Goal: Feedback & Contribution: Contribute content

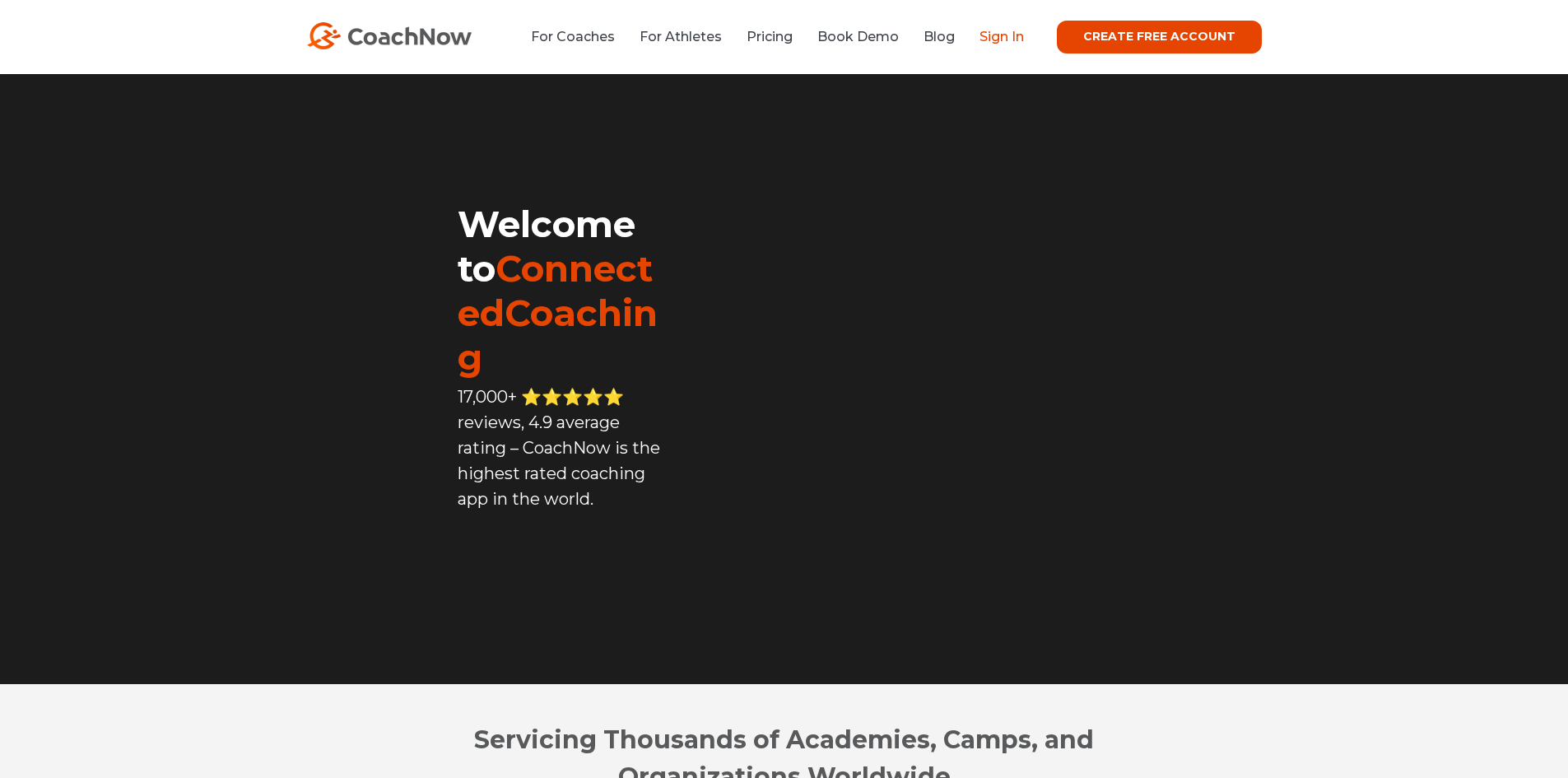
click at [995, 35] on link "Sign In" at bounding box center [1001, 36] width 45 height 16
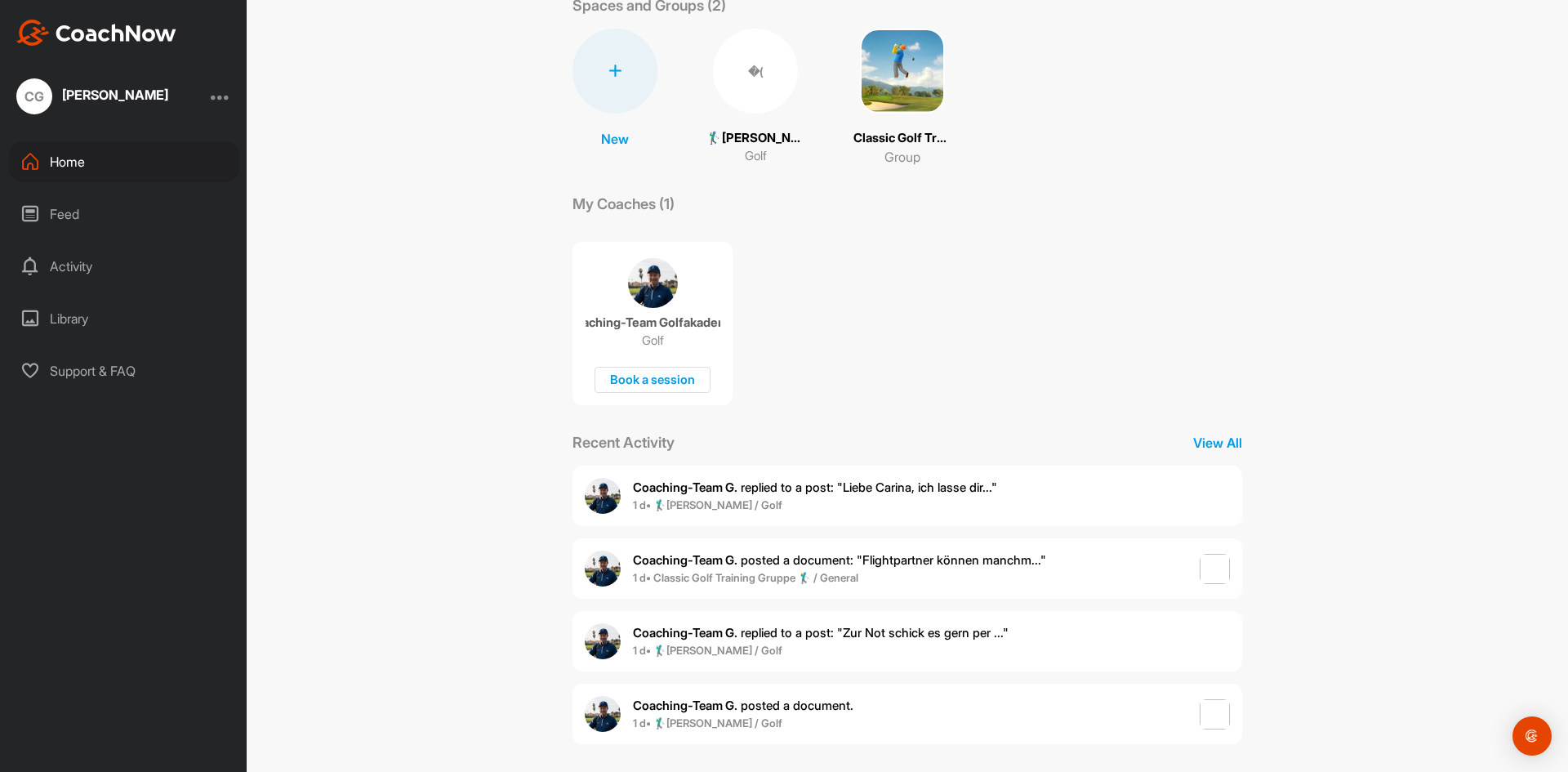
scroll to position [110, 0]
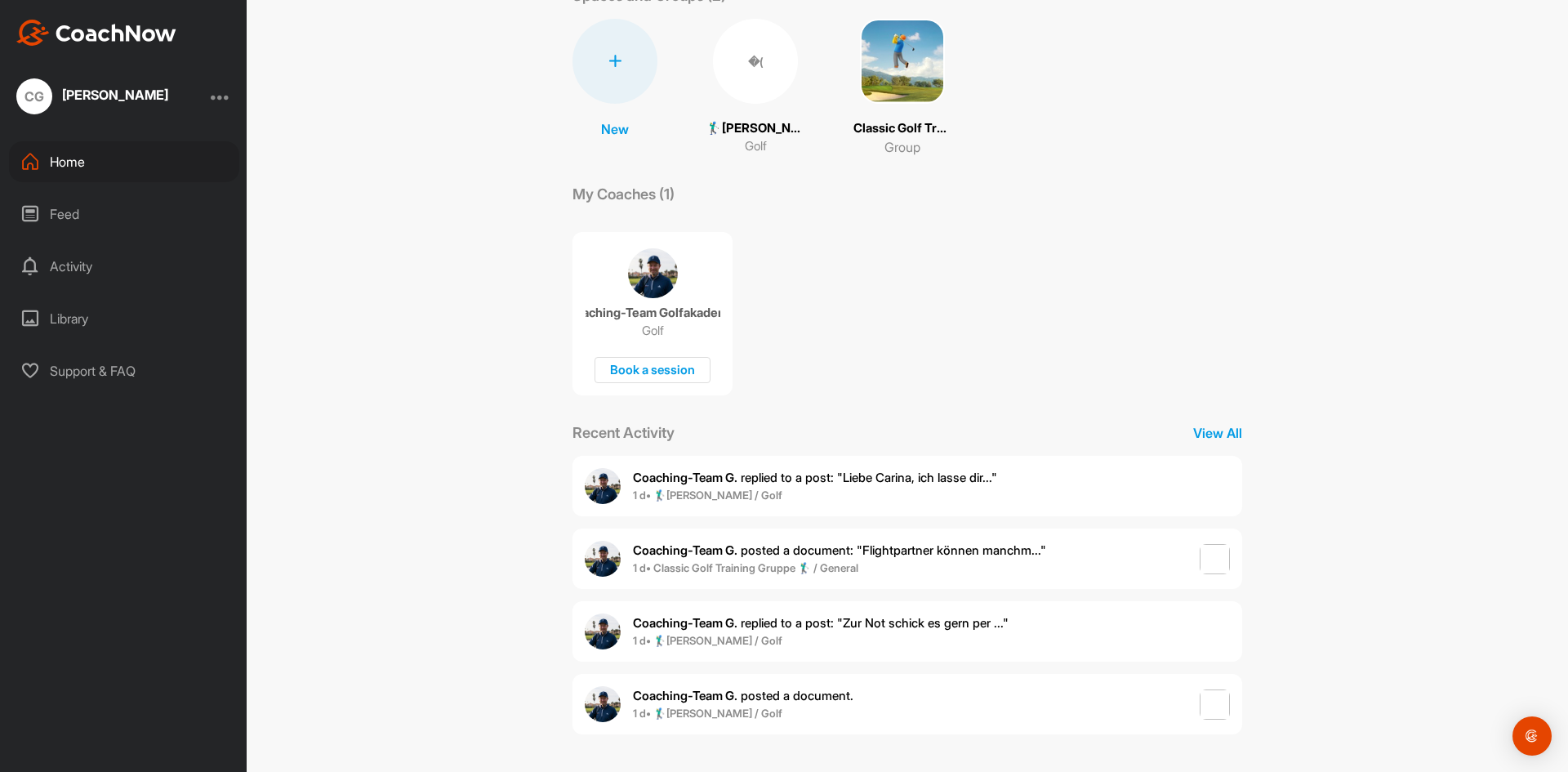
click at [888, 133] on p "Classic Golf Training Gruppe 🏌️‍♂️" at bounding box center [902, 128] width 98 height 19
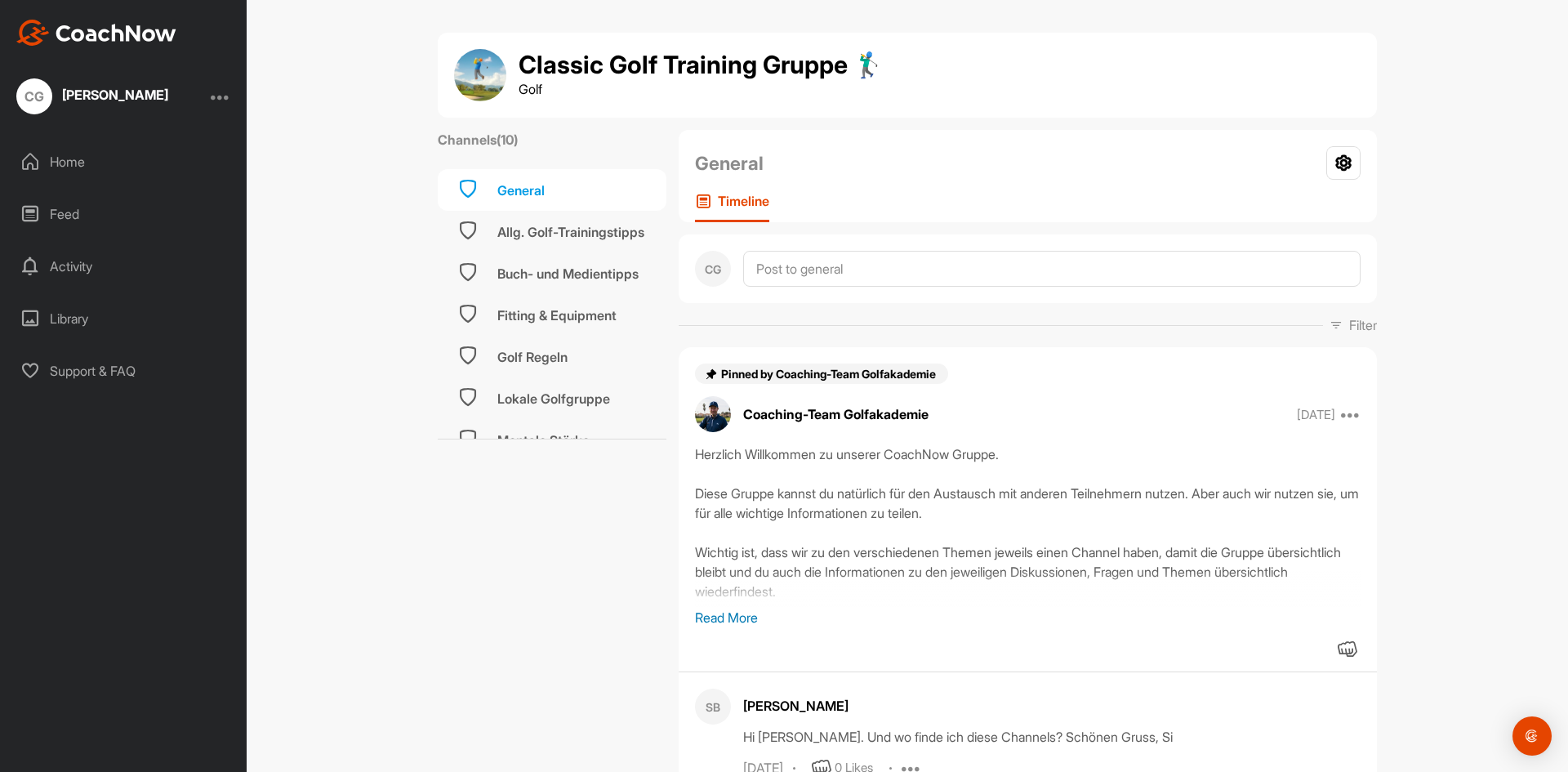
click at [98, 106] on div "[PERSON_NAME]" at bounding box center [114, 96] width 106 height 20
click at [93, 202] on div "Feed" at bounding box center [124, 213] width 231 height 41
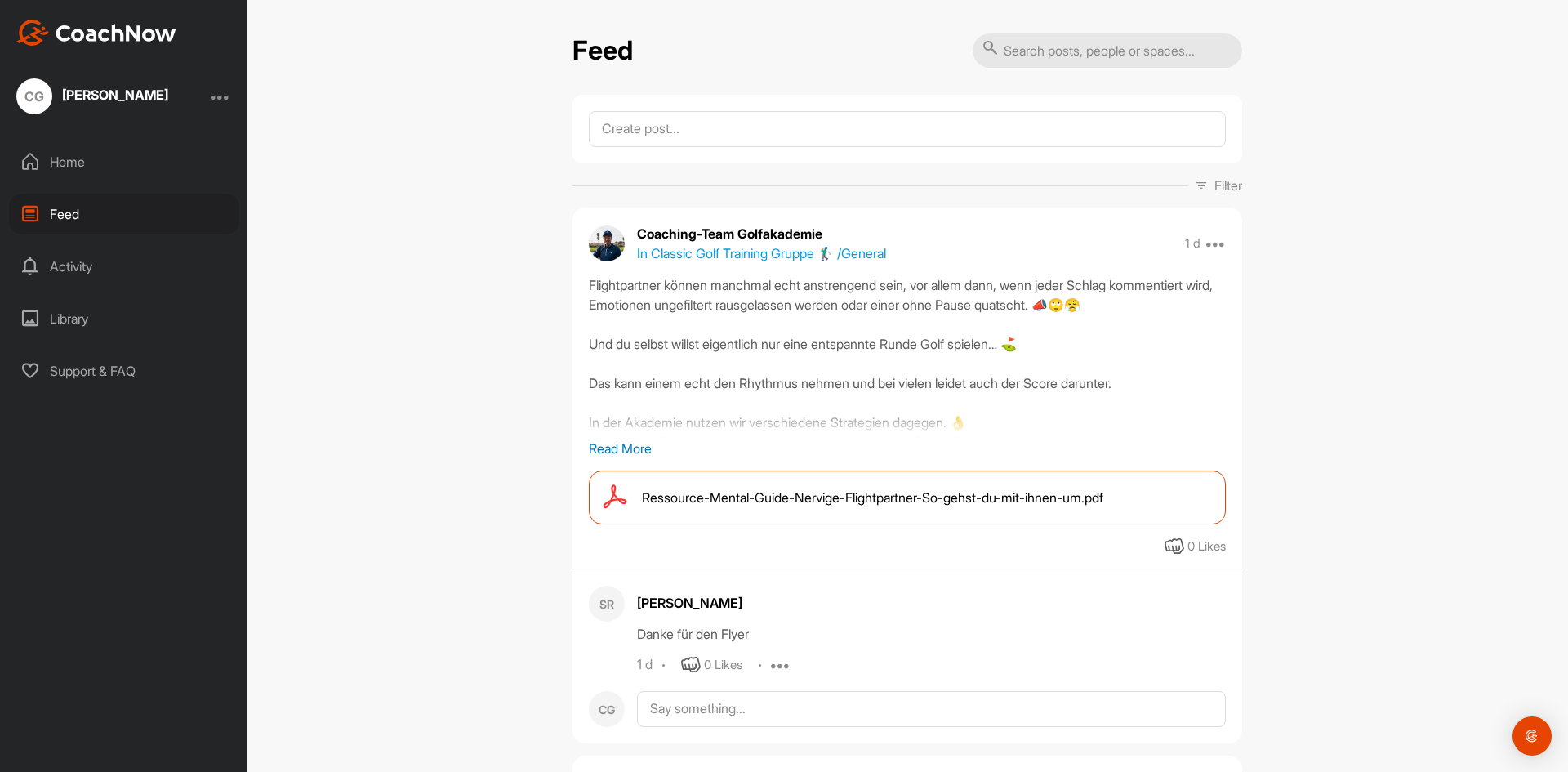
click at [116, 101] on div "[PERSON_NAME]" at bounding box center [114, 96] width 106 height 20
click at [37, 96] on div "CG" at bounding box center [35, 96] width 36 height 36
click at [89, 102] on div "[PERSON_NAME]" at bounding box center [114, 96] width 106 height 20
click at [90, 94] on div "[PERSON_NAME]" at bounding box center [114, 94] width 106 height 13
click at [50, 99] on div "CG" at bounding box center [35, 96] width 36 height 36
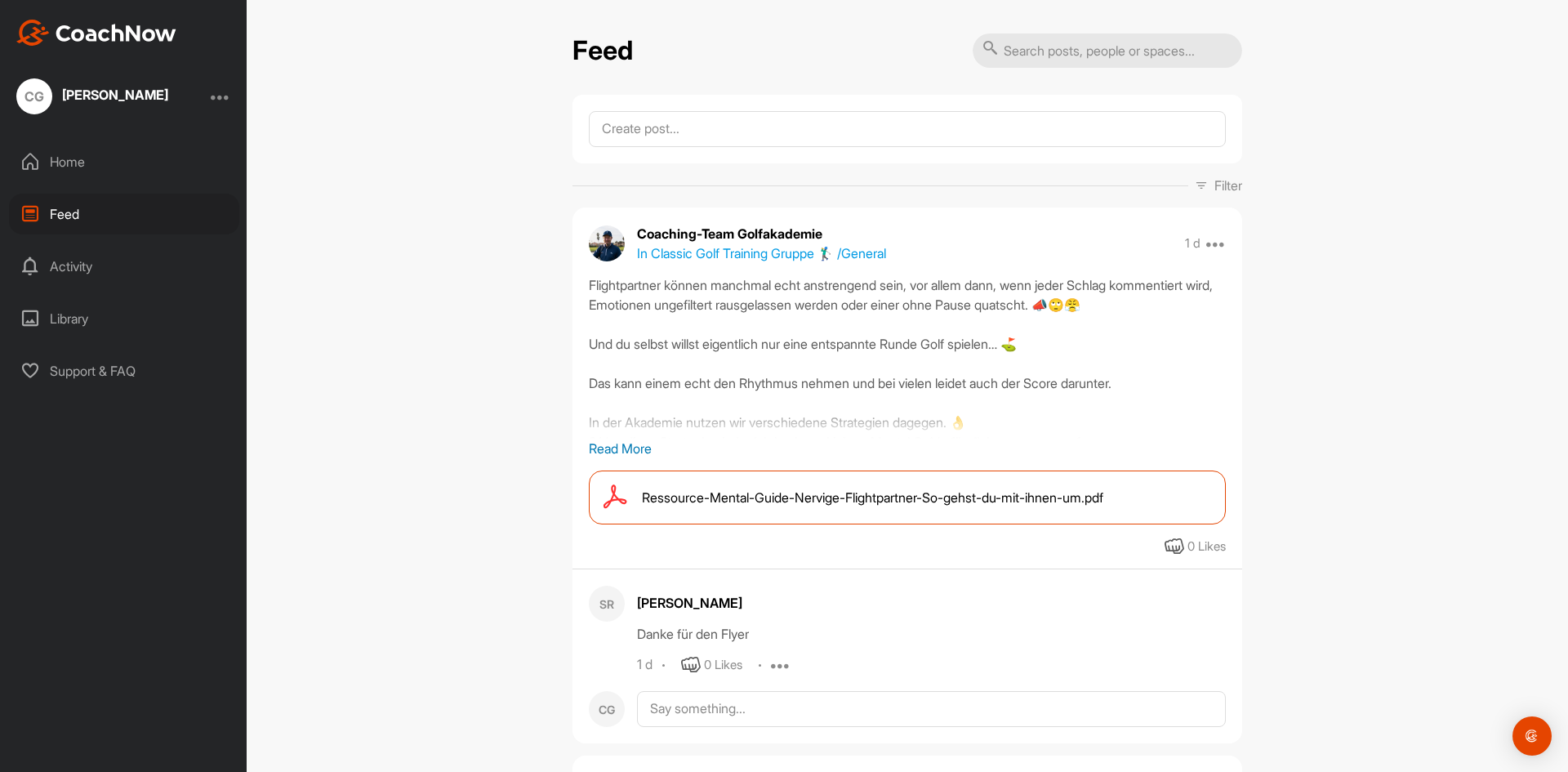
click at [50, 99] on div "CG" at bounding box center [35, 96] width 36 height 36
click at [117, 371] on div "Support & FAQ" at bounding box center [124, 371] width 231 height 41
click at [64, 31] on img at bounding box center [96, 33] width 160 height 26
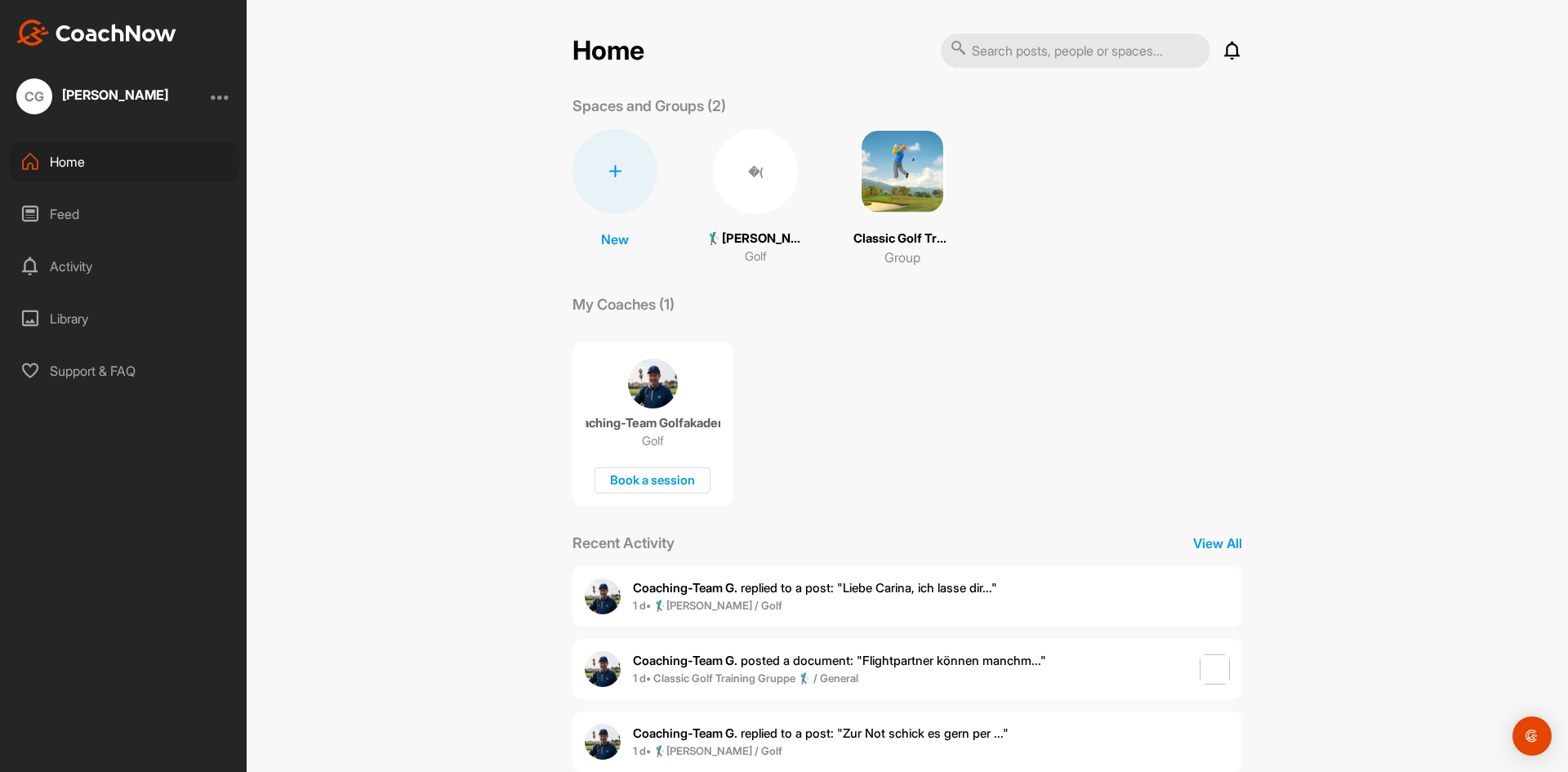
click at [894, 247] on p "Group" at bounding box center [903, 257] width 36 height 20
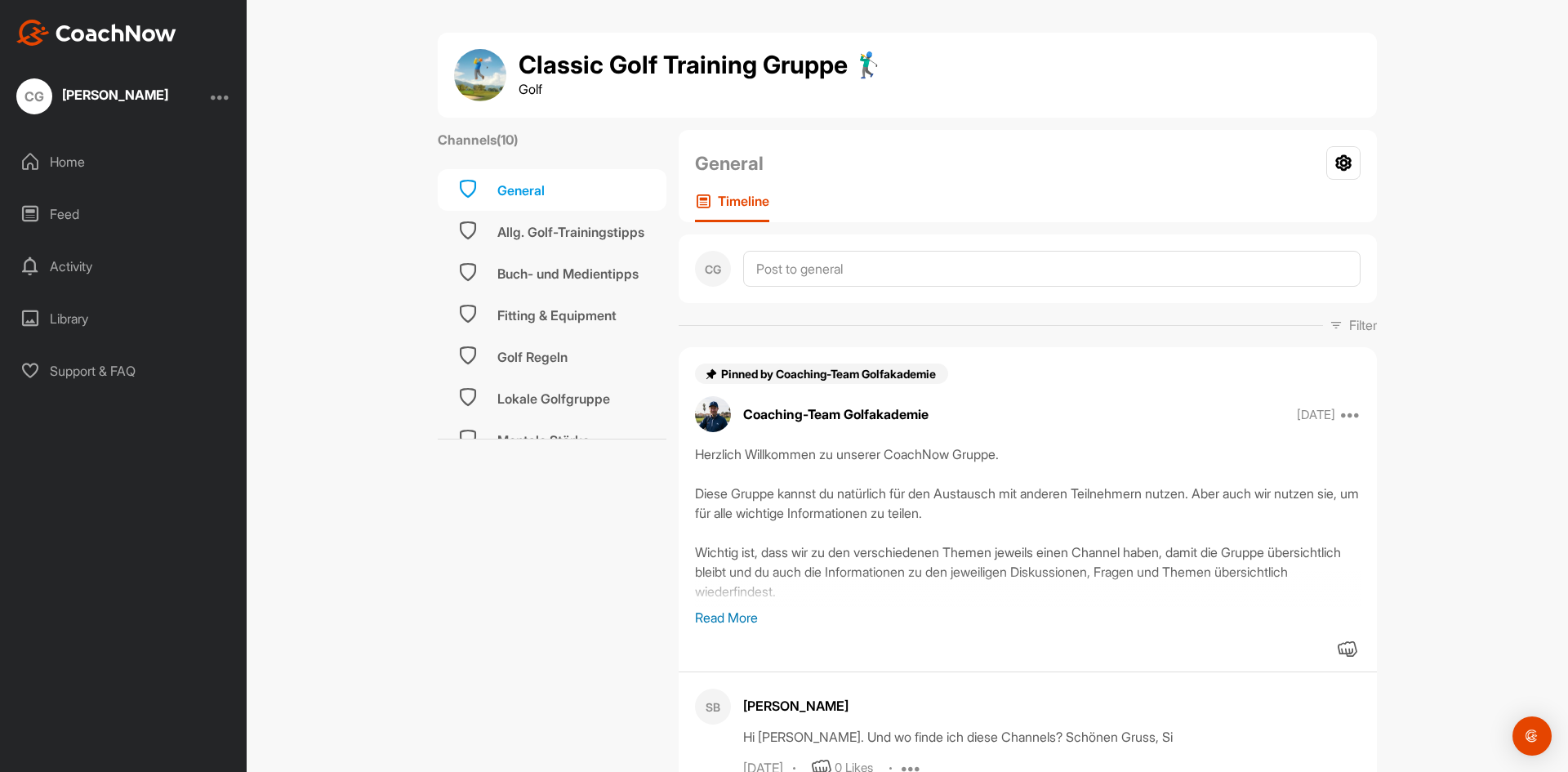
click at [61, 153] on div "Home" at bounding box center [124, 162] width 231 height 41
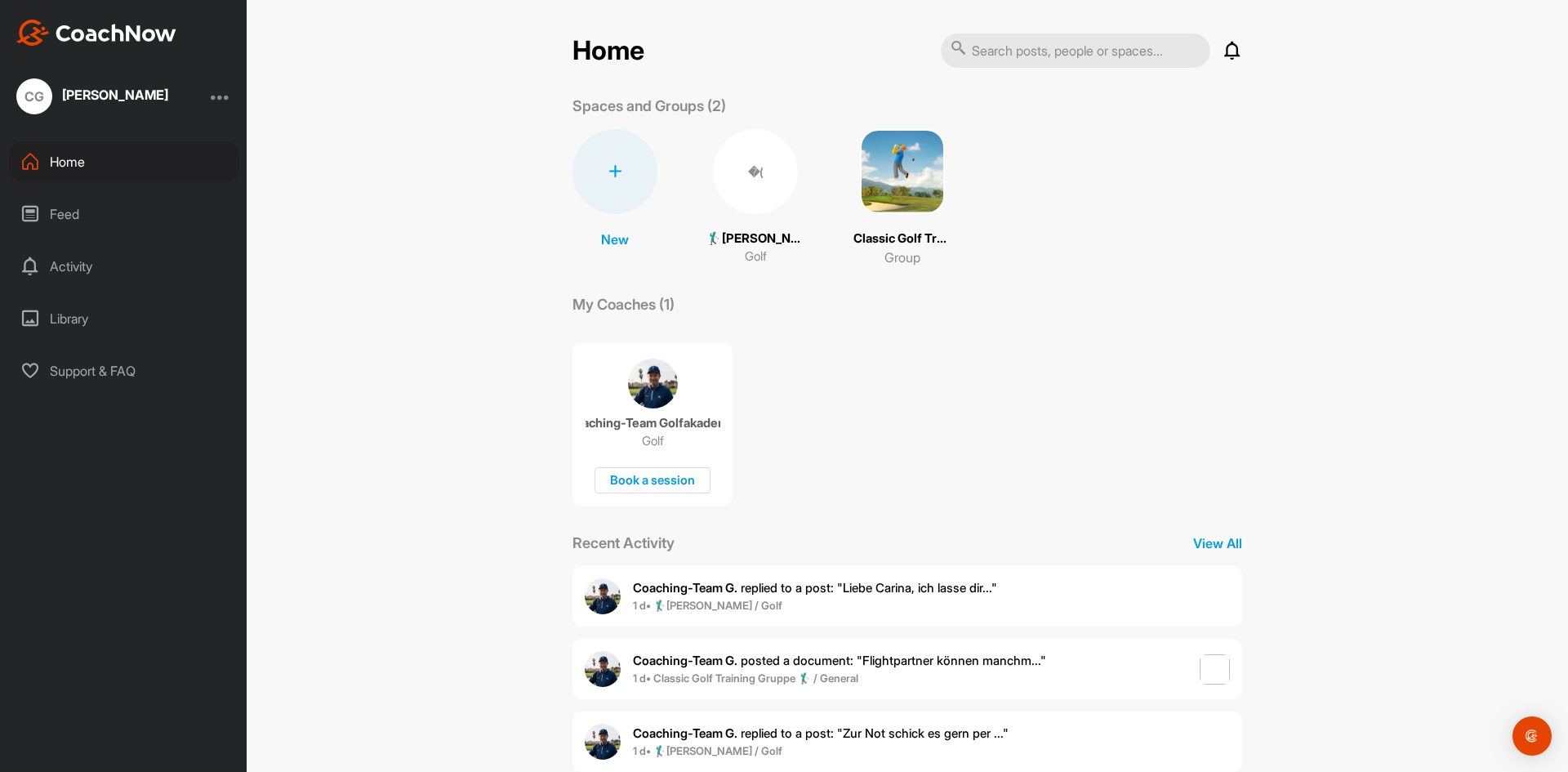
click at [764, 235] on p "🏌‍♂[PERSON_NAME] (45)" at bounding box center [756, 239] width 98 height 19
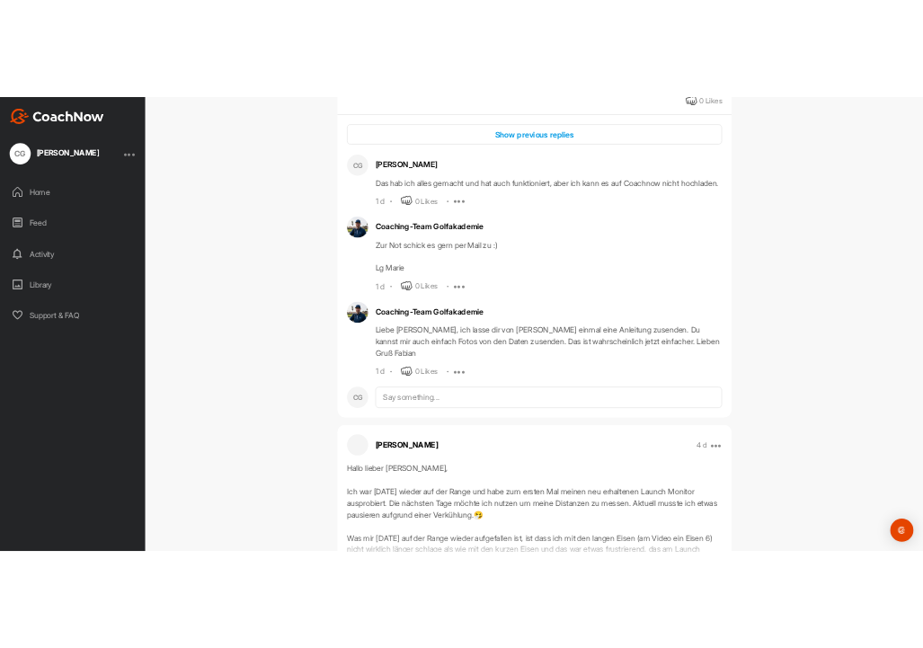
scroll to position [1079, 0]
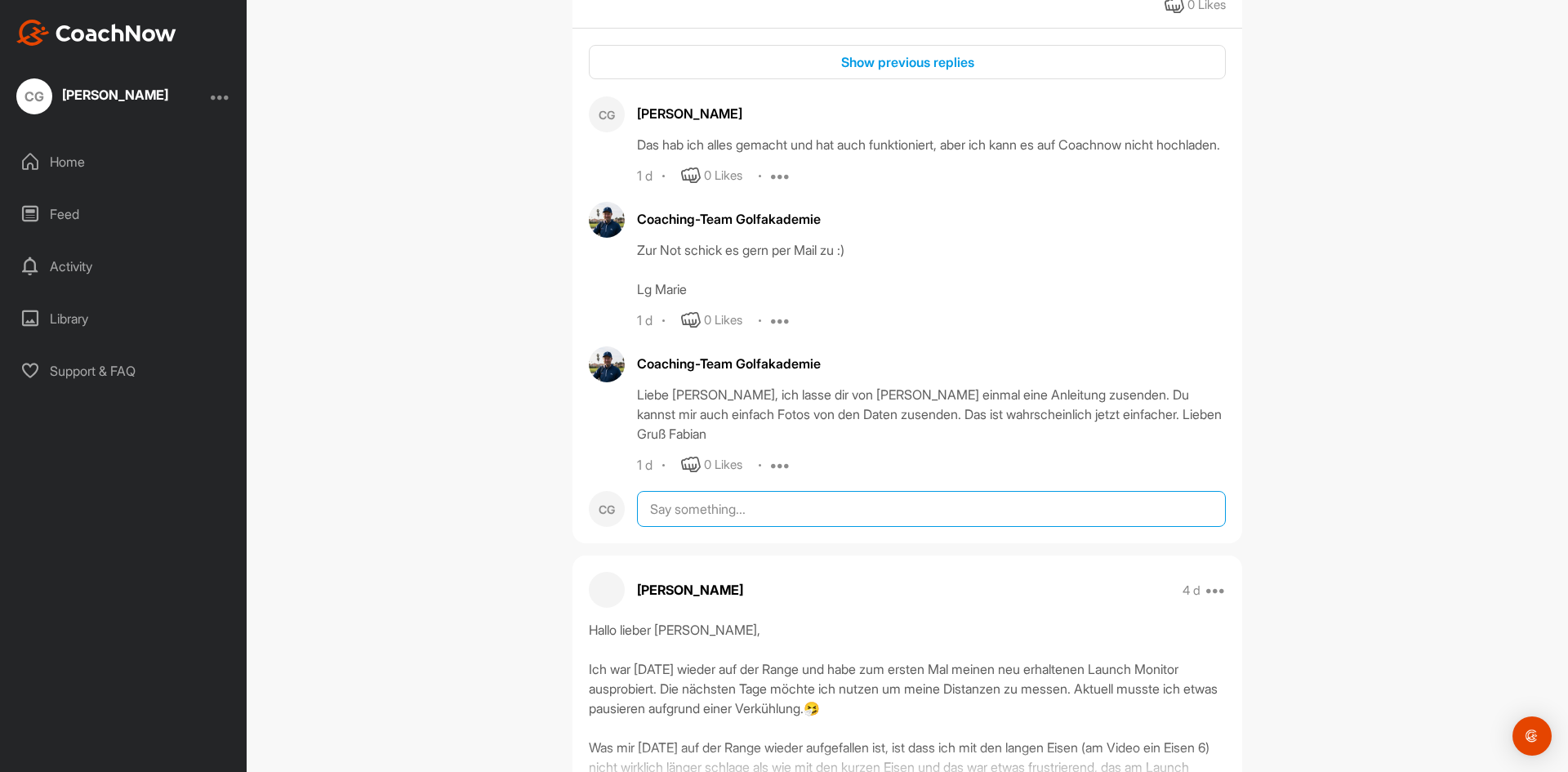
click at [748, 513] on textarea at bounding box center [931, 509] width 589 height 36
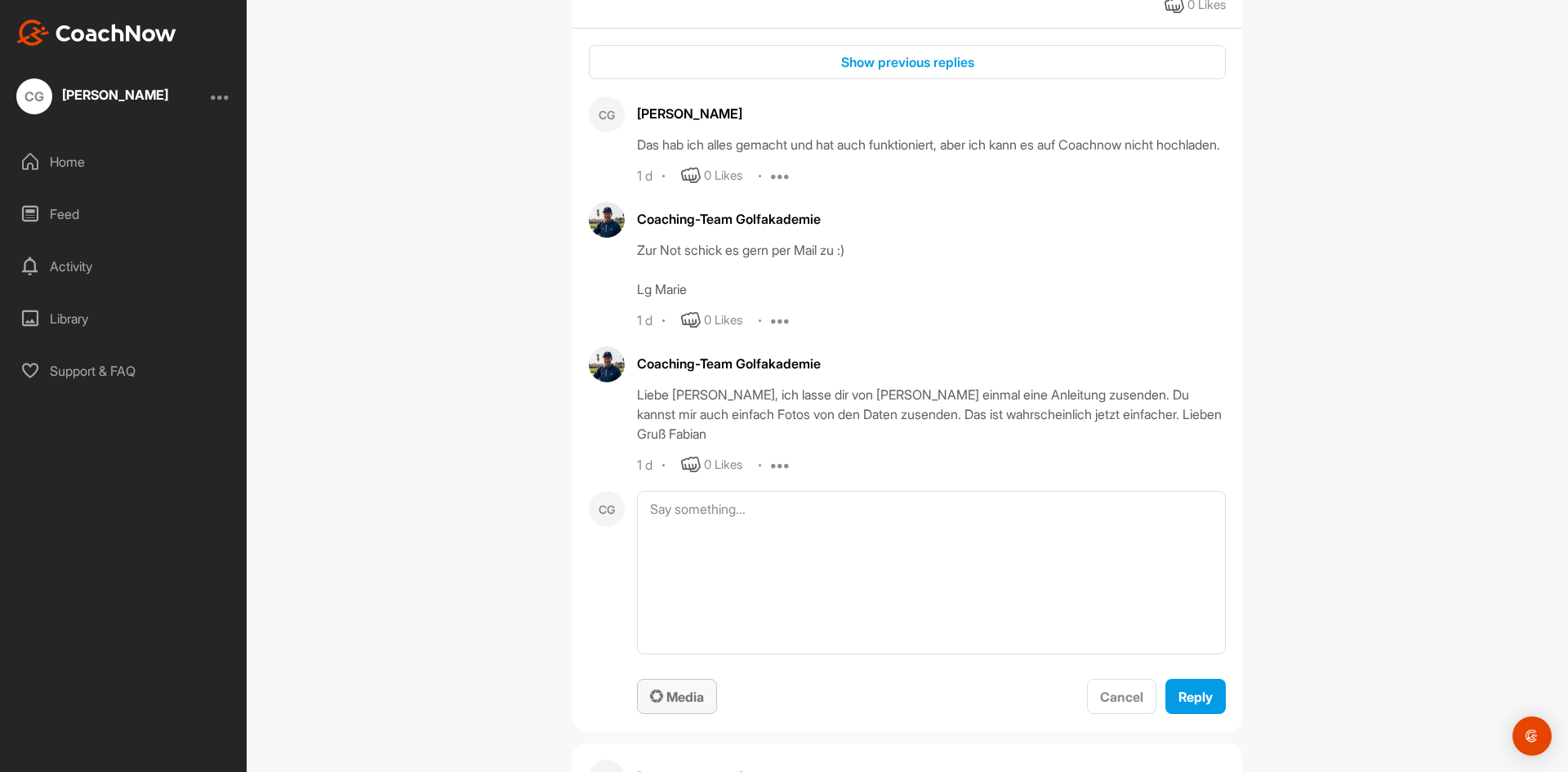
click at [657, 697] on span "Media" at bounding box center [677, 697] width 54 height 16
click at [793, 538] on textarea at bounding box center [931, 572] width 589 height 163
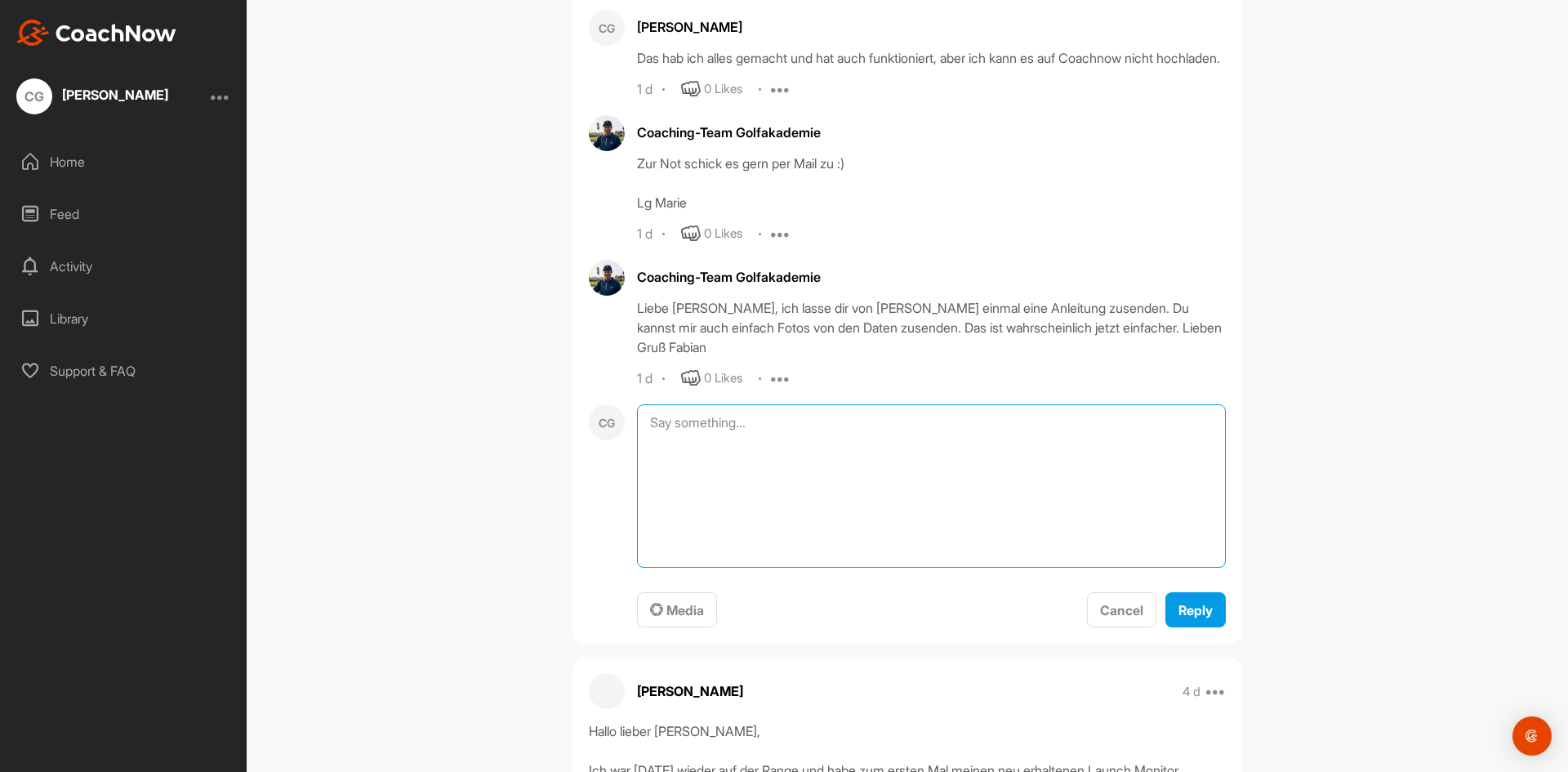
scroll to position [1062, 0]
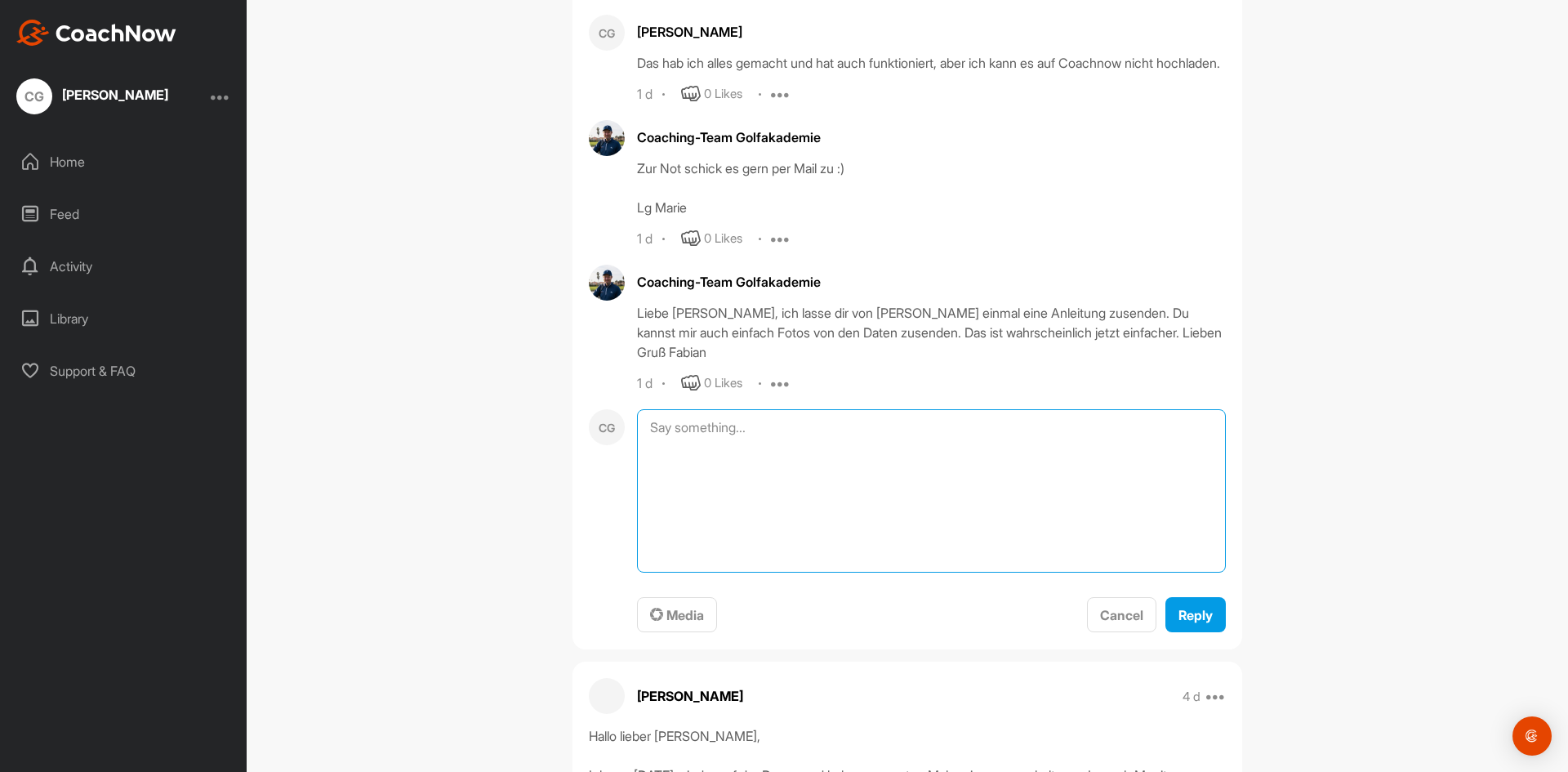
click at [716, 440] on textarea at bounding box center [931, 490] width 589 height 163
type textarea "H"
type textarea "Ich hab"
drag, startPoint x: 699, startPoint y: 432, endPoint x: 623, endPoint y: 440, distance: 76.4
click at [623, 440] on div "CG Ich hab Media Cancel Reply" at bounding box center [907, 520] width 637 height 223
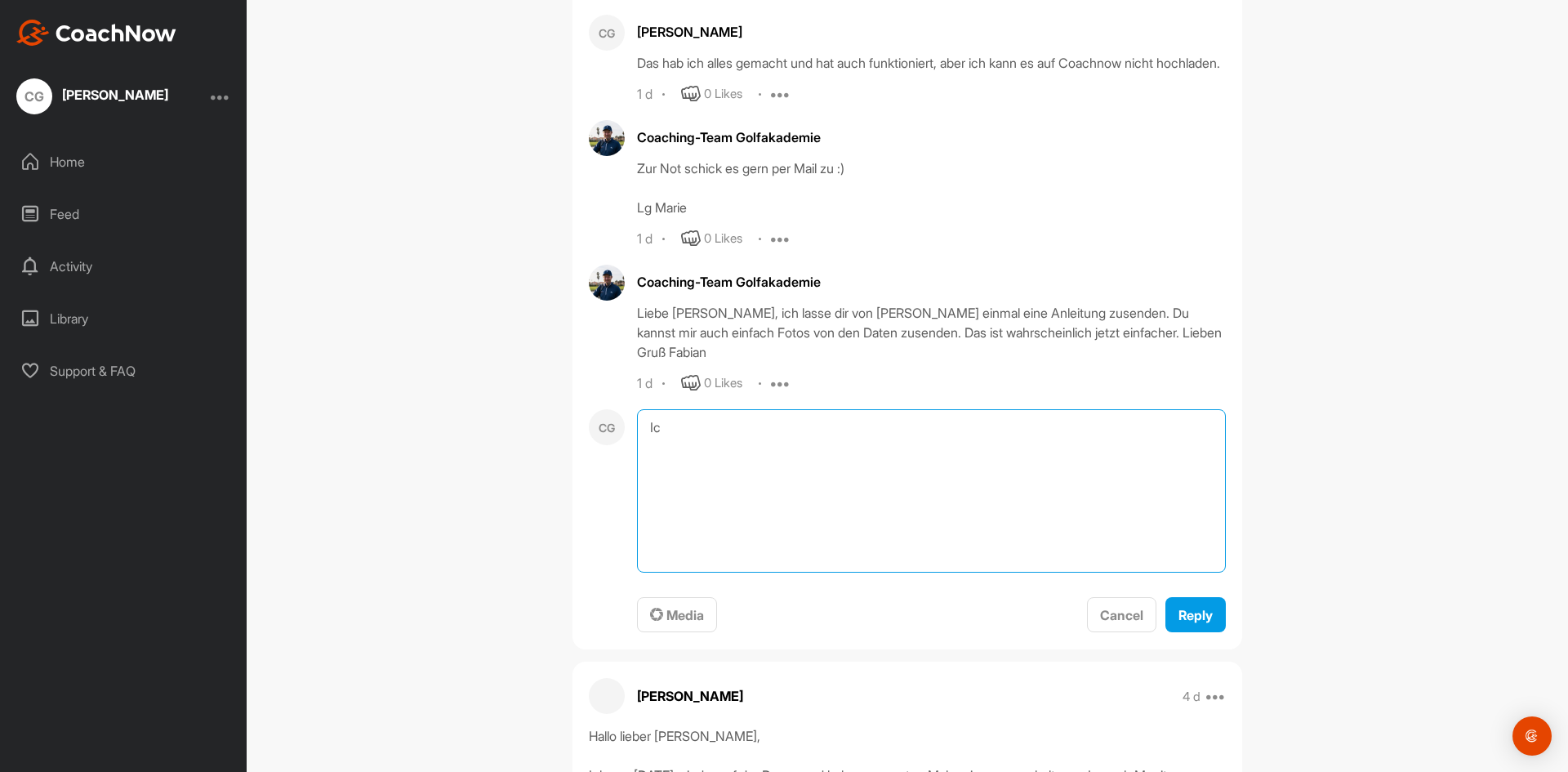
type textarea "I"
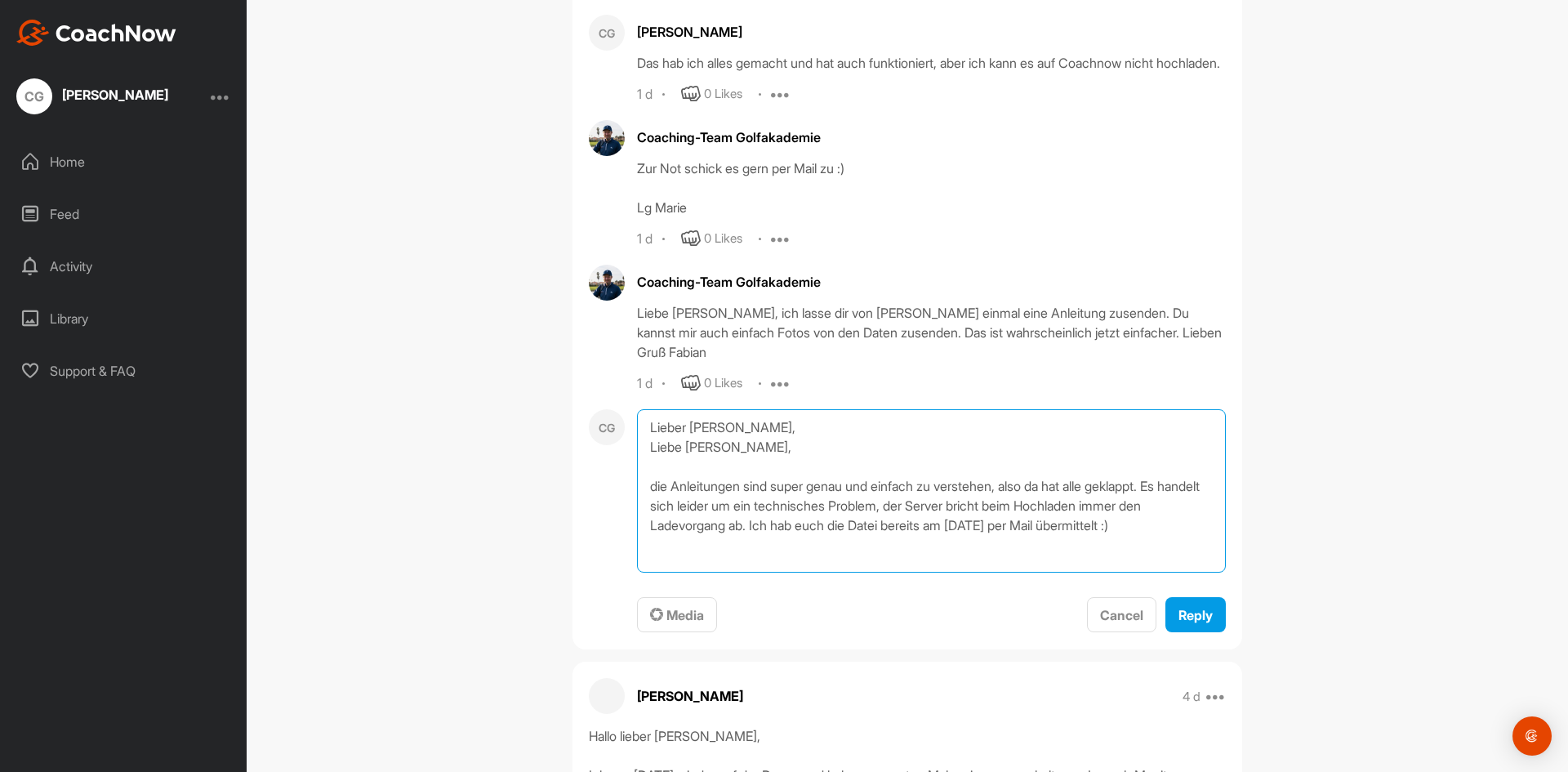
click at [1181, 530] on textarea "Lieber [PERSON_NAME], Liebe [PERSON_NAME], die Anleitungen sind super genau und…" at bounding box center [931, 490] width 589 height 163
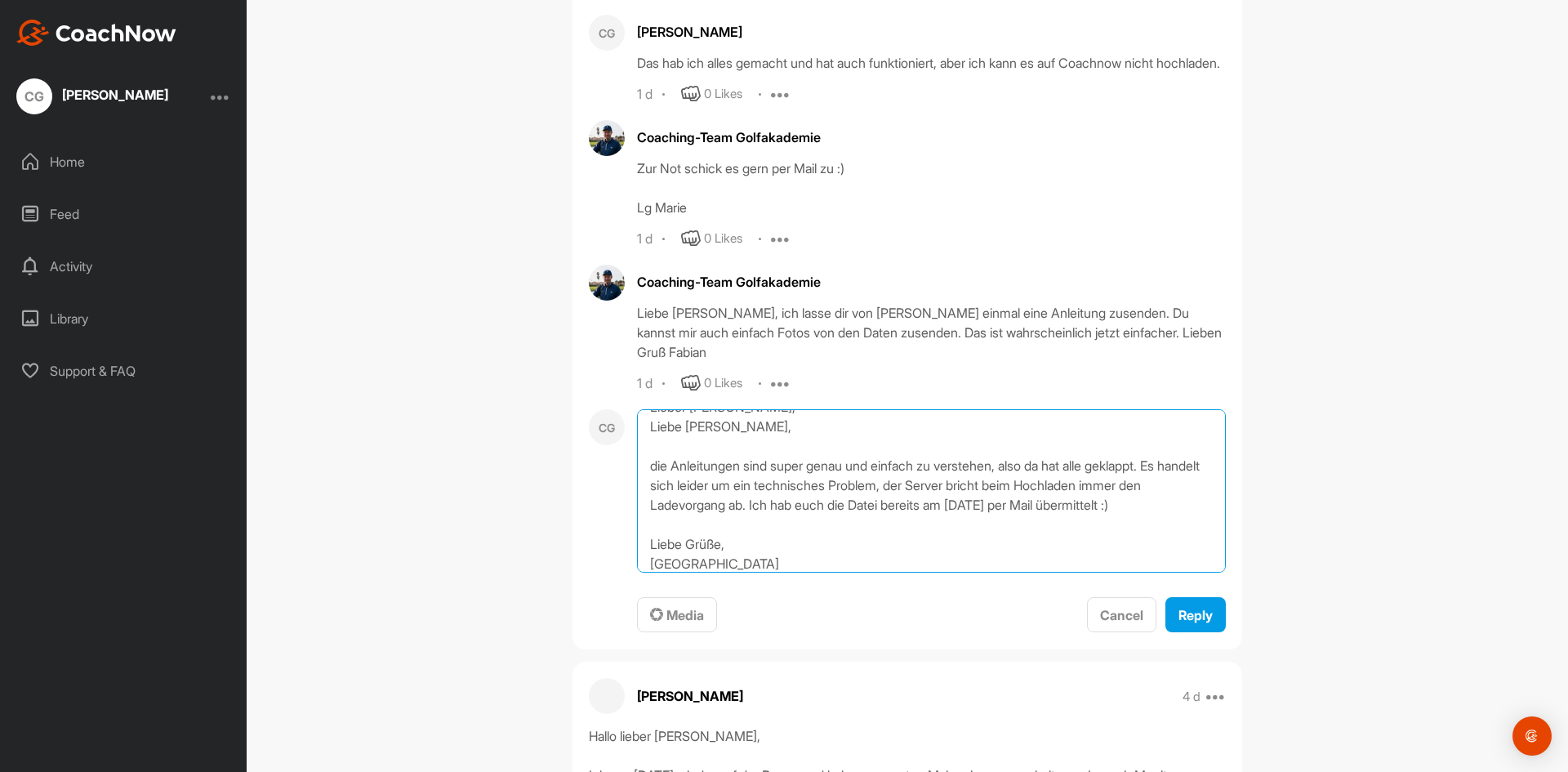
click at [1168, 467] on textarea "Lieber [PERSON_NAME], Liebe [PERSON_NAME], die Anleitungen sind super genau und…" at bounding box center [931, 490] width 589 height 163
click at [1109, 464] on textarea "Lieber [PERSON_NAME], Liebe [PERSON_NAME], die Anleitungen sind super genau und…" at bounding box center [931, 490] width 589 height 163
click at [1096, 487] on textarea "Lieber [PERSON_NAME], Liebe [PERSON_NAME], die Anleitungen sind super genau und…" at bounding box center [931, 490] width 589 height 163
click at [1164, 485] on textarea "Lieber [PERSON_NAME], Liebe [PERSON_NAME], die Anleitungen sind super genau und…" at bounding box center [931, 490] width 589 height 163
click at [1001, 505] on textarea "Lieber [PERSON_NAME], Liebe [PERSON_NAME], die Anleitungen sind super genau und…" at bounding box center [931, 490] width 589 height 163
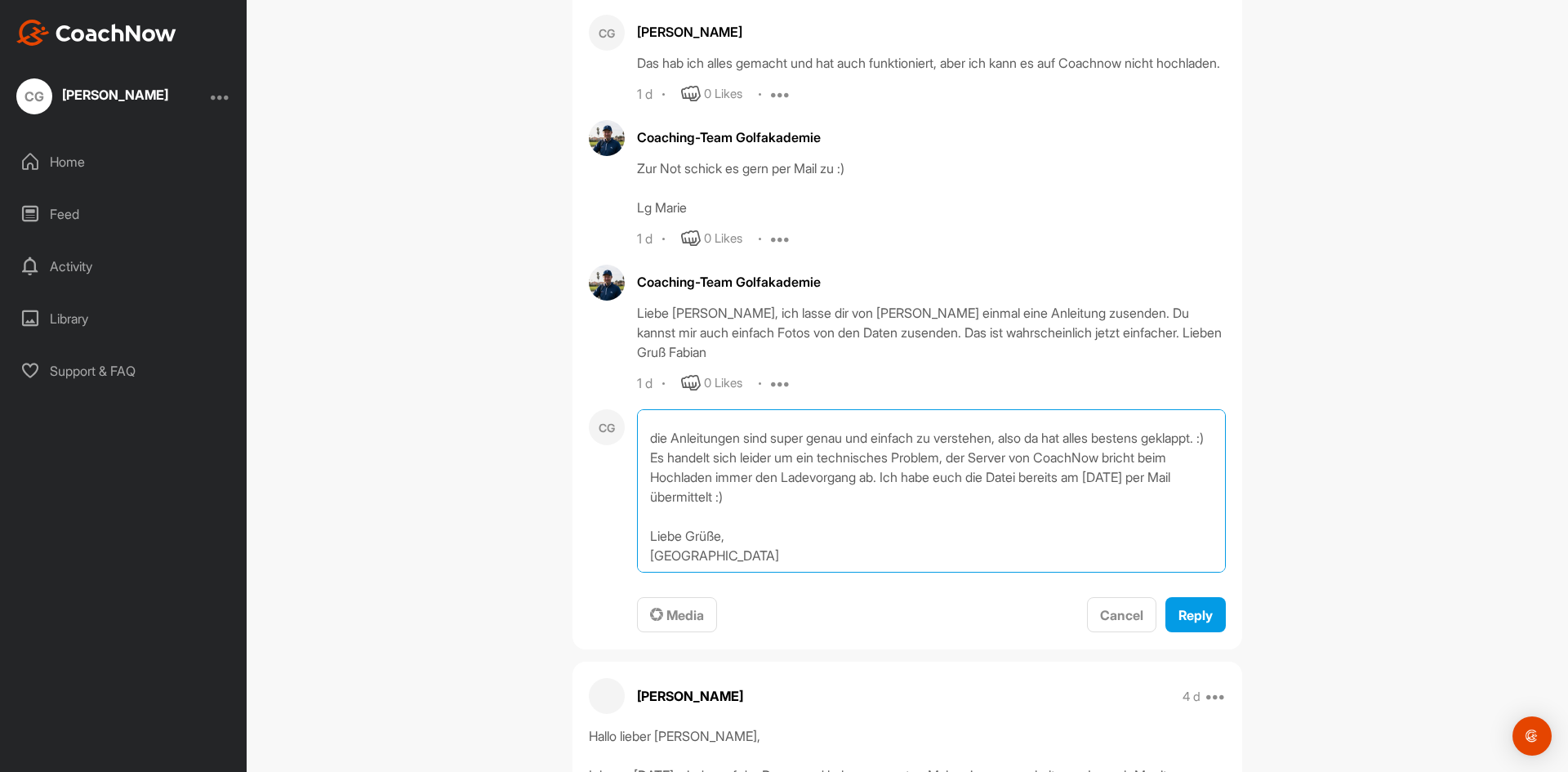
scroll to position [0, 0]
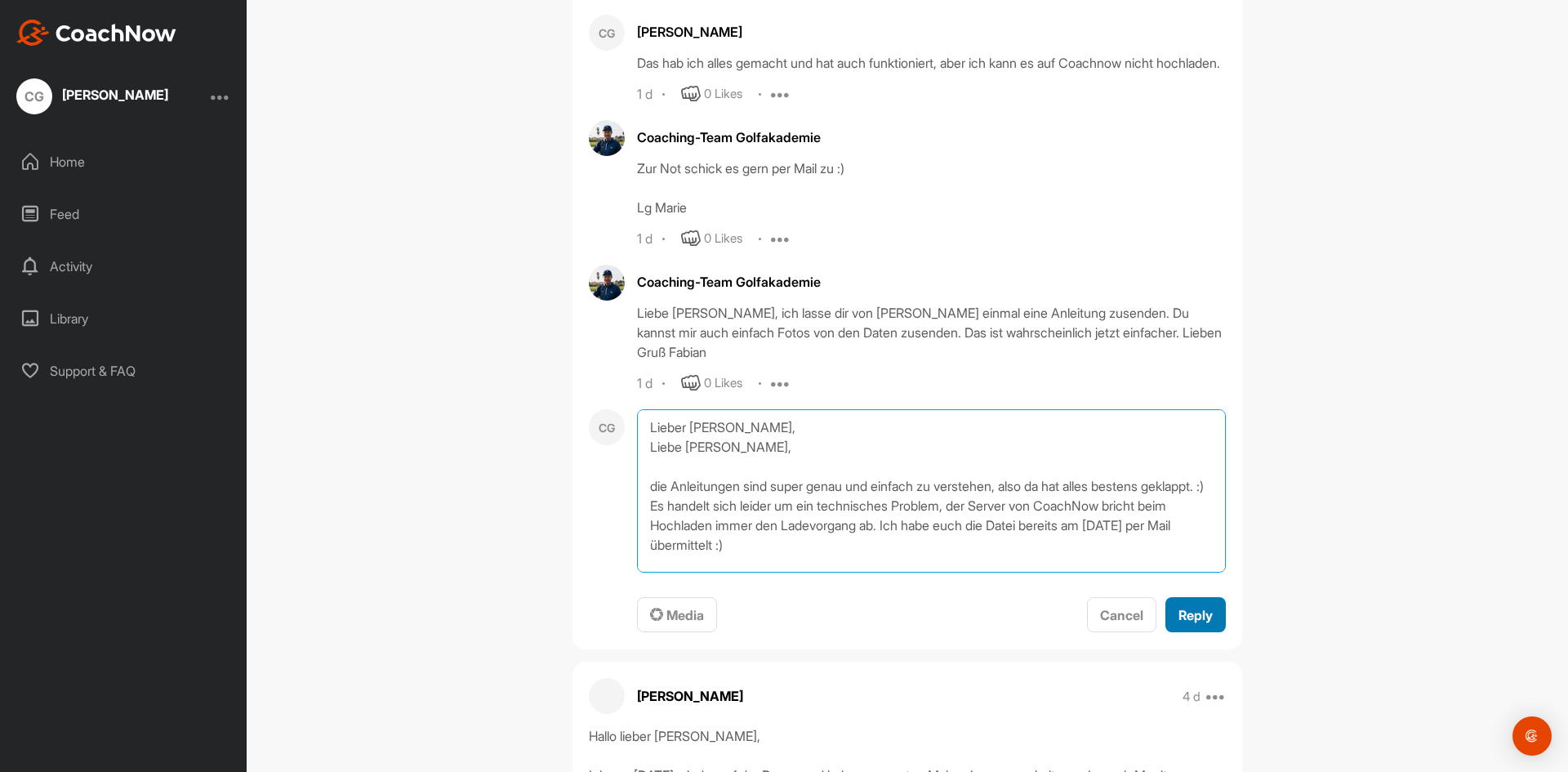
type textarea "Lieber [PERSON_NAME], Liebe [PERSON_NAME], die Anleitungen sind super genau und…"
click at [1186, 609] on span "Reply" at bounding box center [1196, 615] width 35 height 16
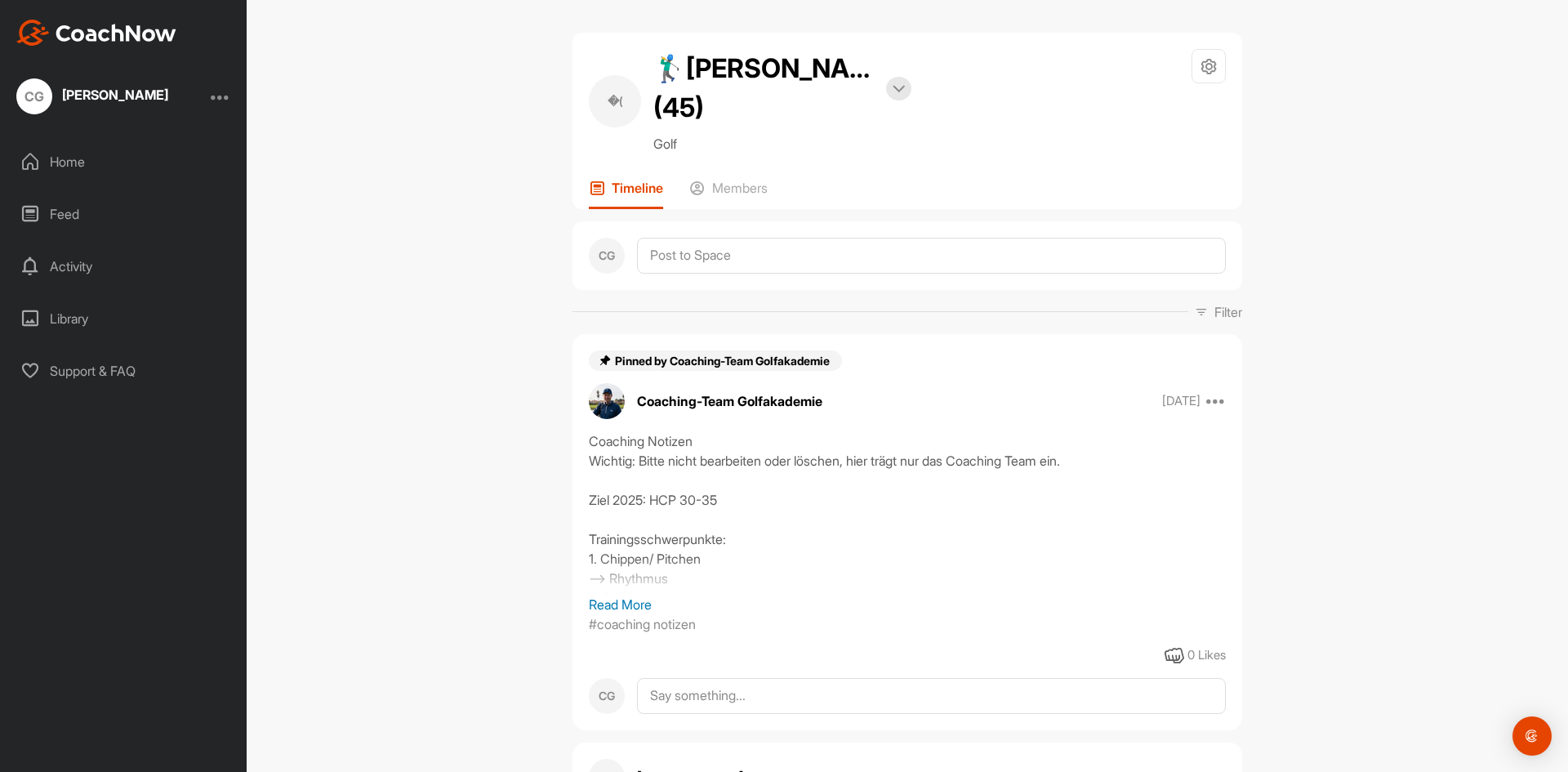
click at [222, 95] on div at bounding box center [221, 96] width 20 height 20
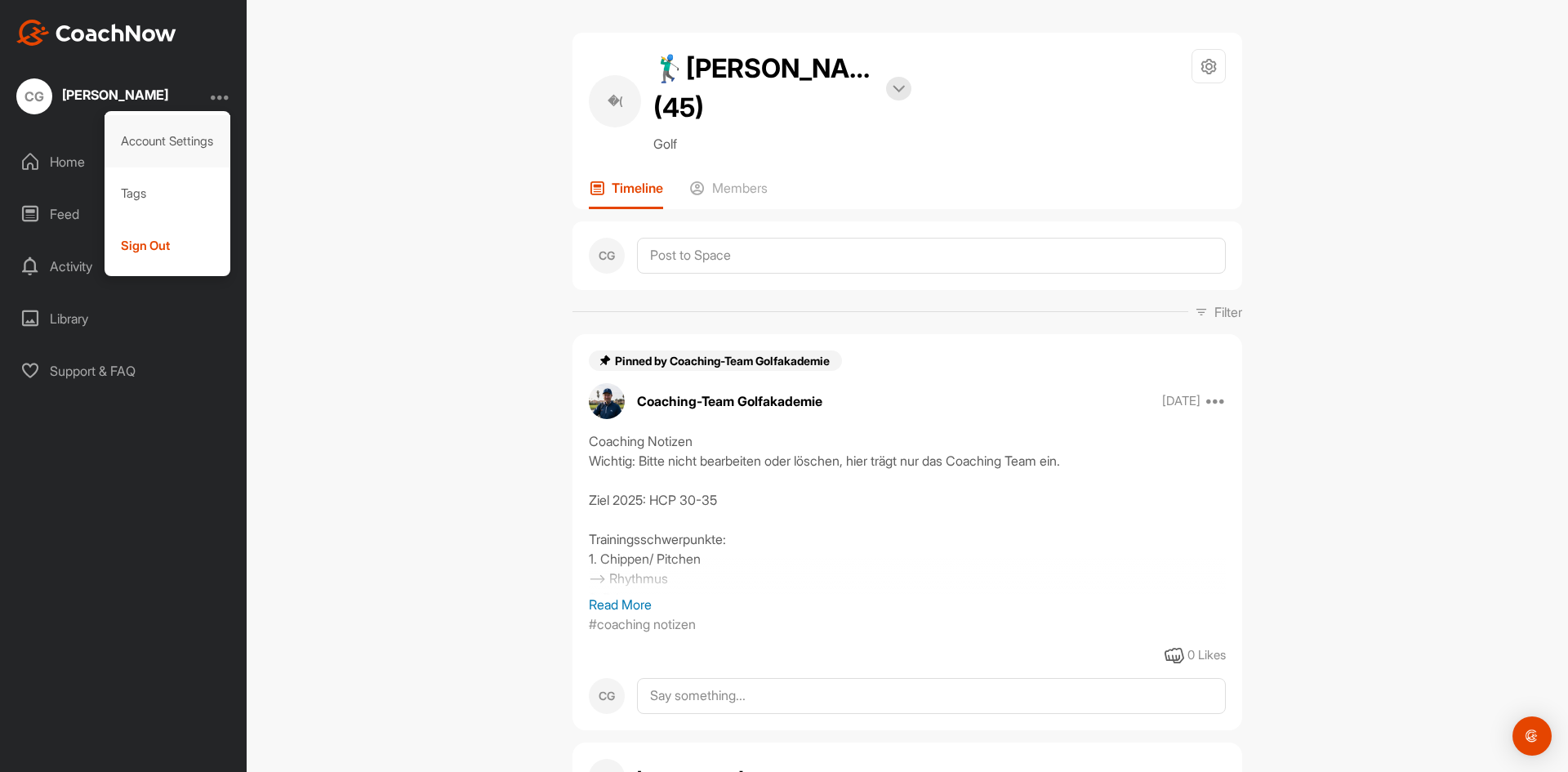
click at [214, 134] on div "Account Settings" at bounding box center [167, 142] width 126 height 53
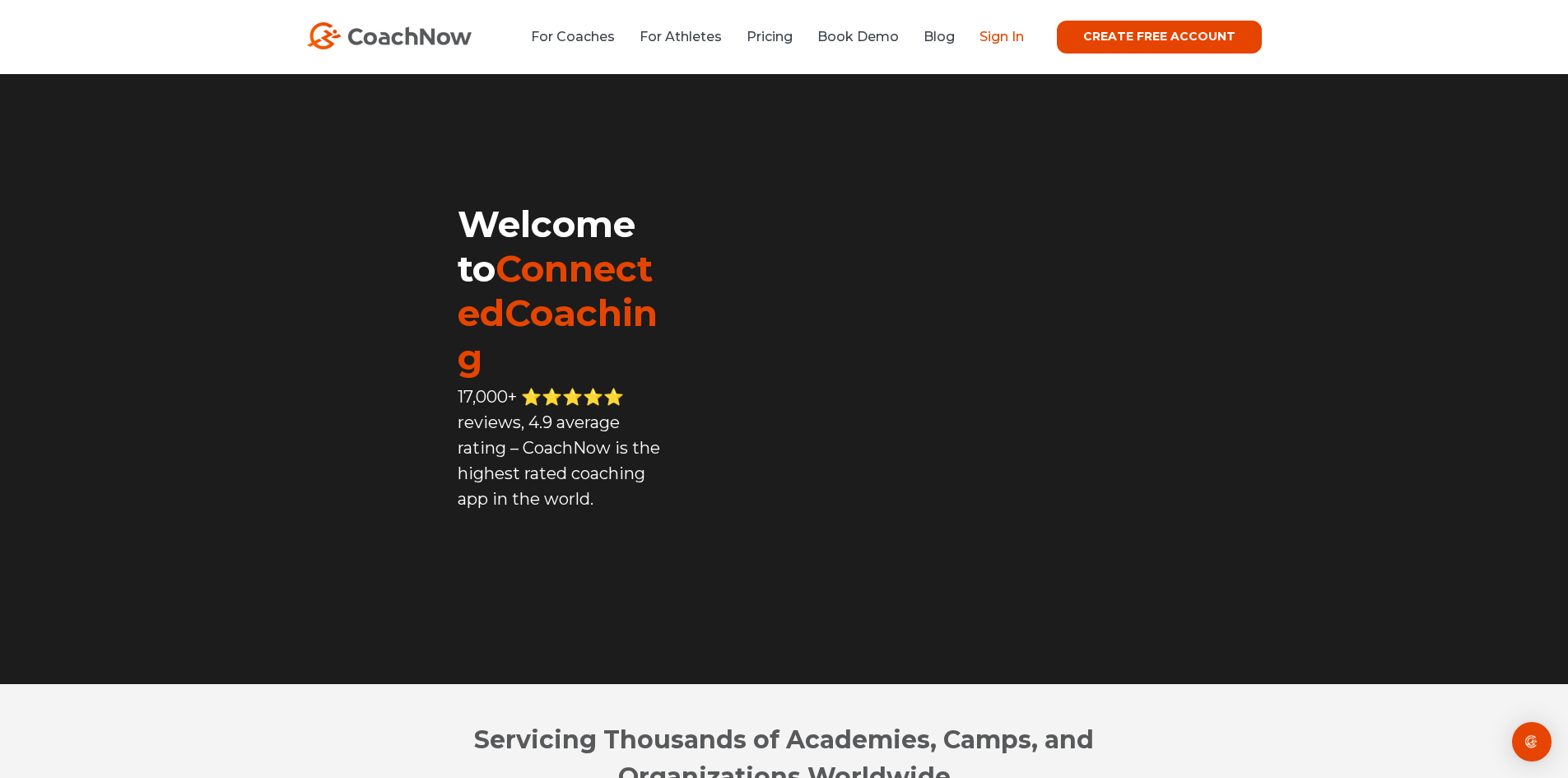
click at [995, 32] on link "Sign In" at bounding box center [1001, 36] width 45 height 16
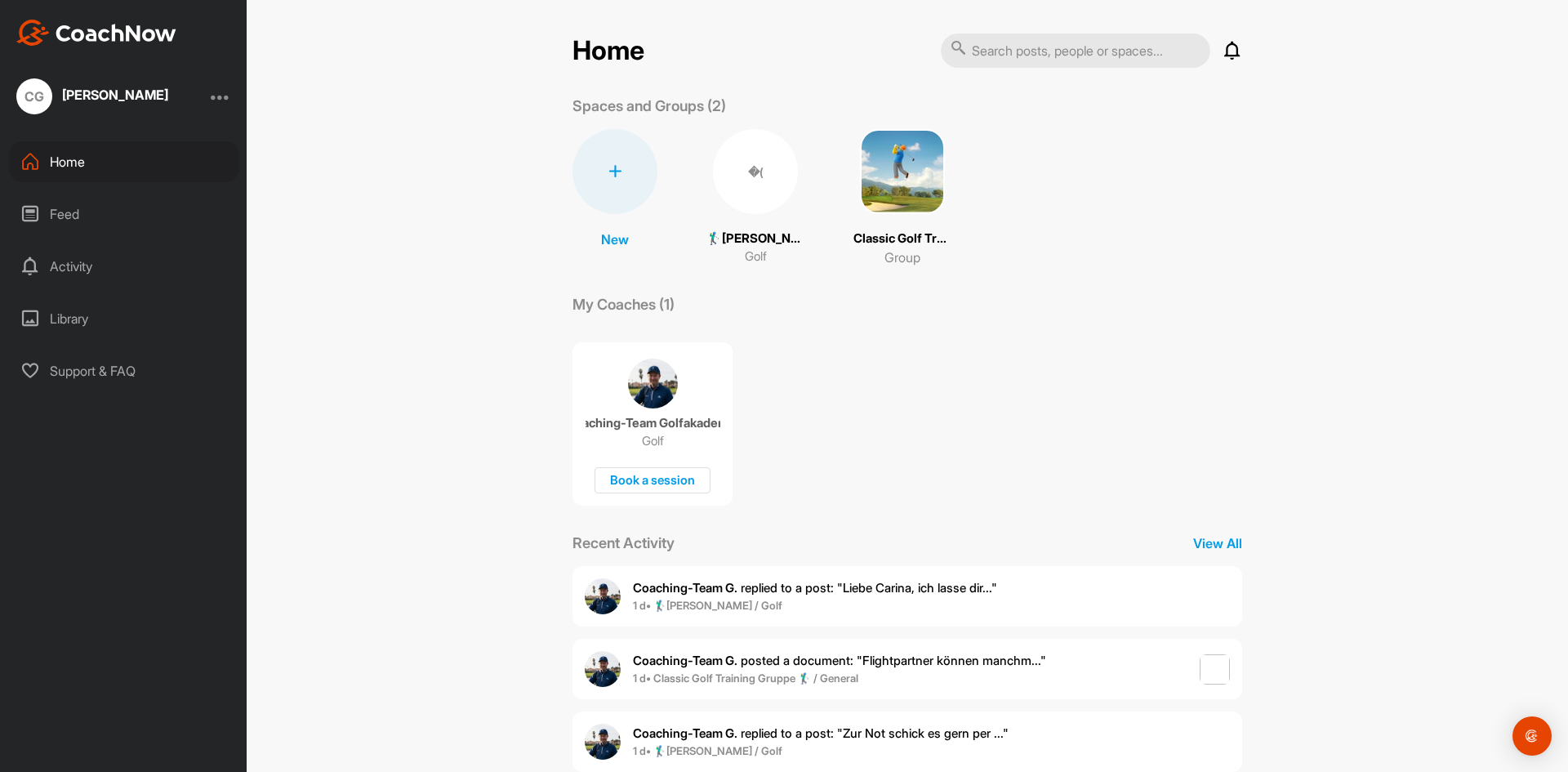
click at [104, 312] on div "Library" at bounding box center [124, 318] width 231 height 41
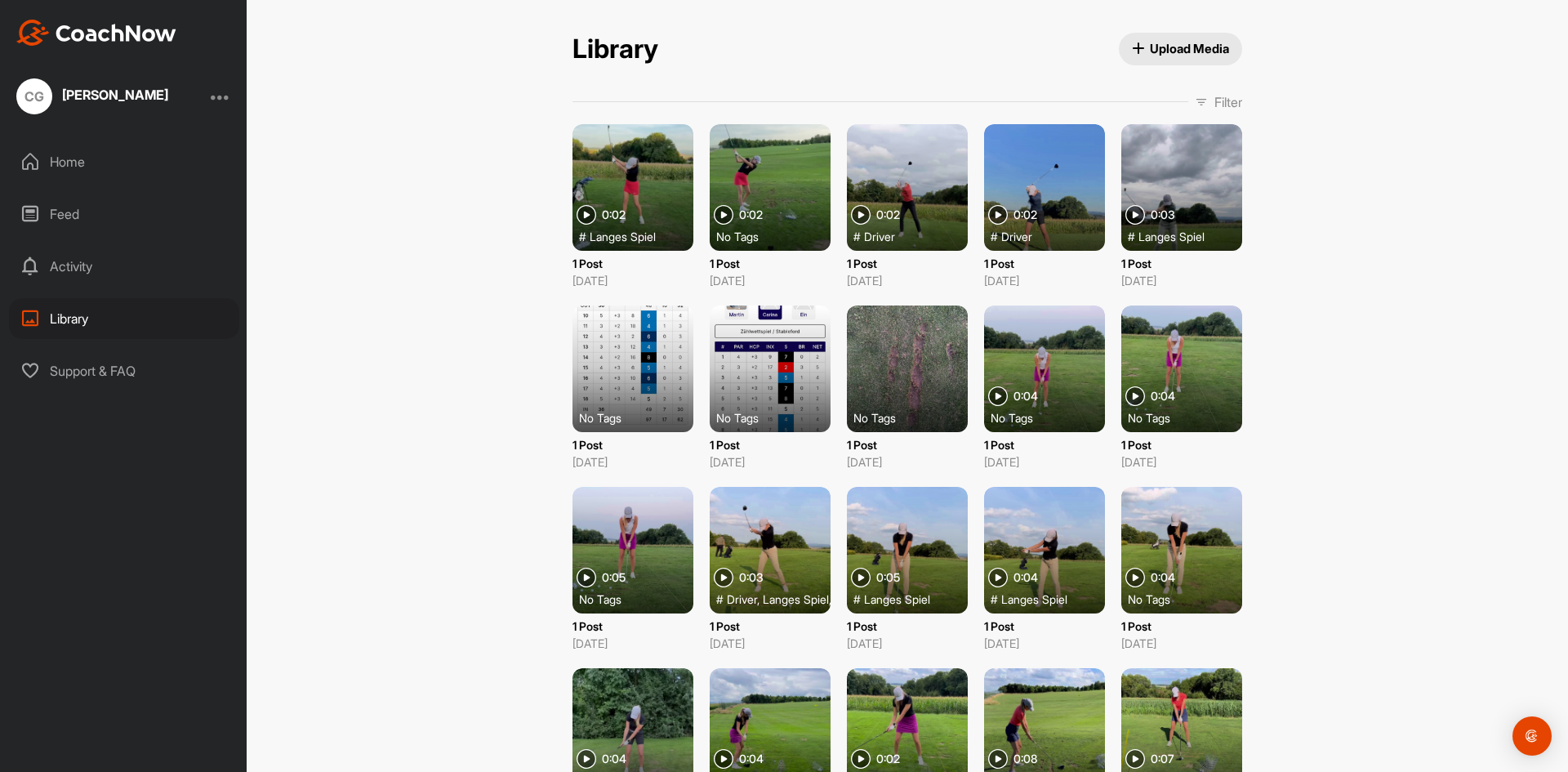
click at [1187, 39] on button "Upload Media" at bounding box center [1181, 49] width 124 height 33
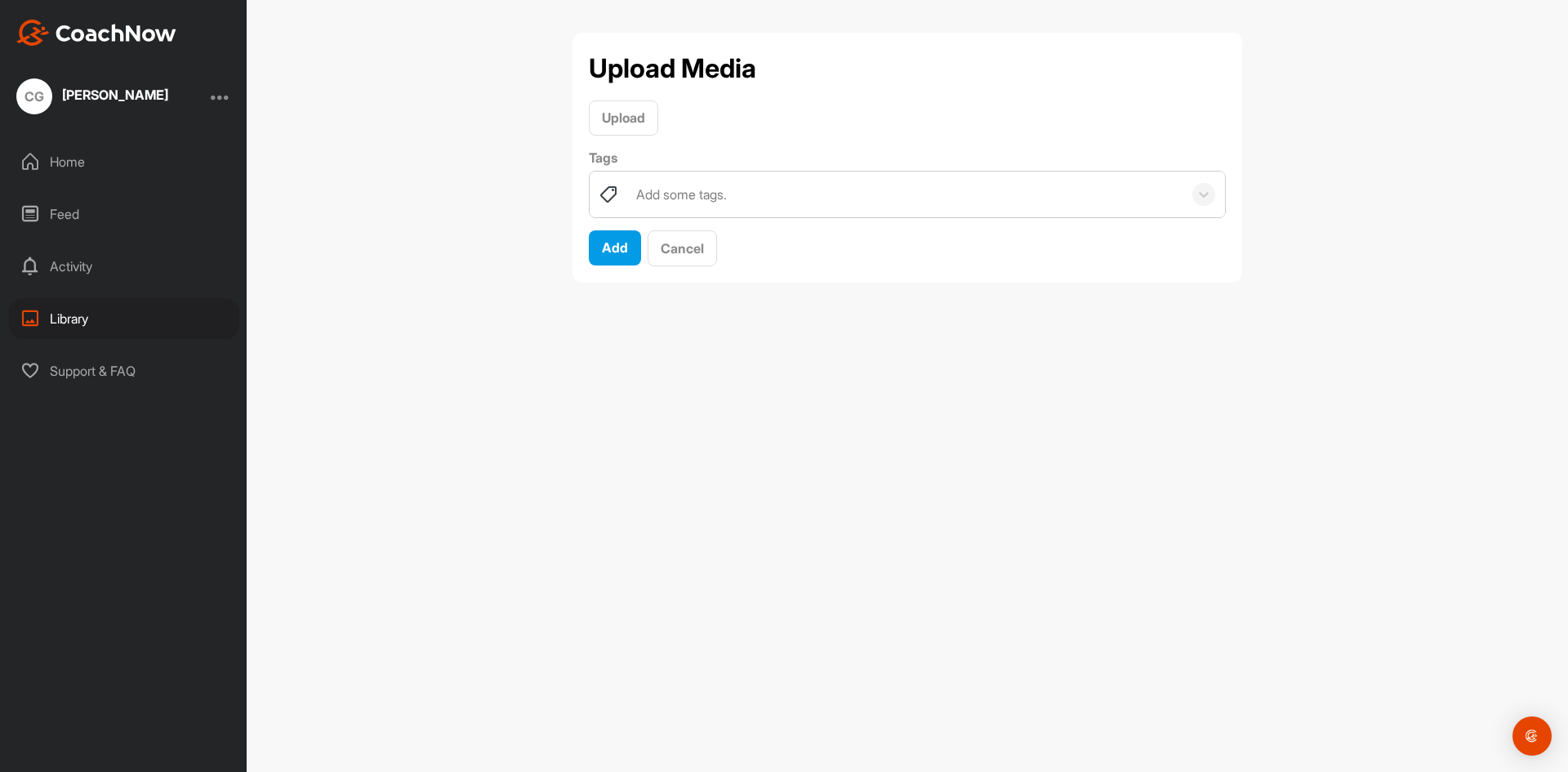
click at [1236, 191] on div "Upload Media Upload Tags Add some tags. Add Cancel" at bounding box center [907, 157] width 670 height 250
click at [1209, 202] on icon at bounding box center [1204, 194] width 16 height 16
click at [1096, 149] on label "Tags" at bounding box center [907, 158] width 637 height 20
click at [623, 254] on span "Add" at bounding box center [615, 247] width 26 height 16
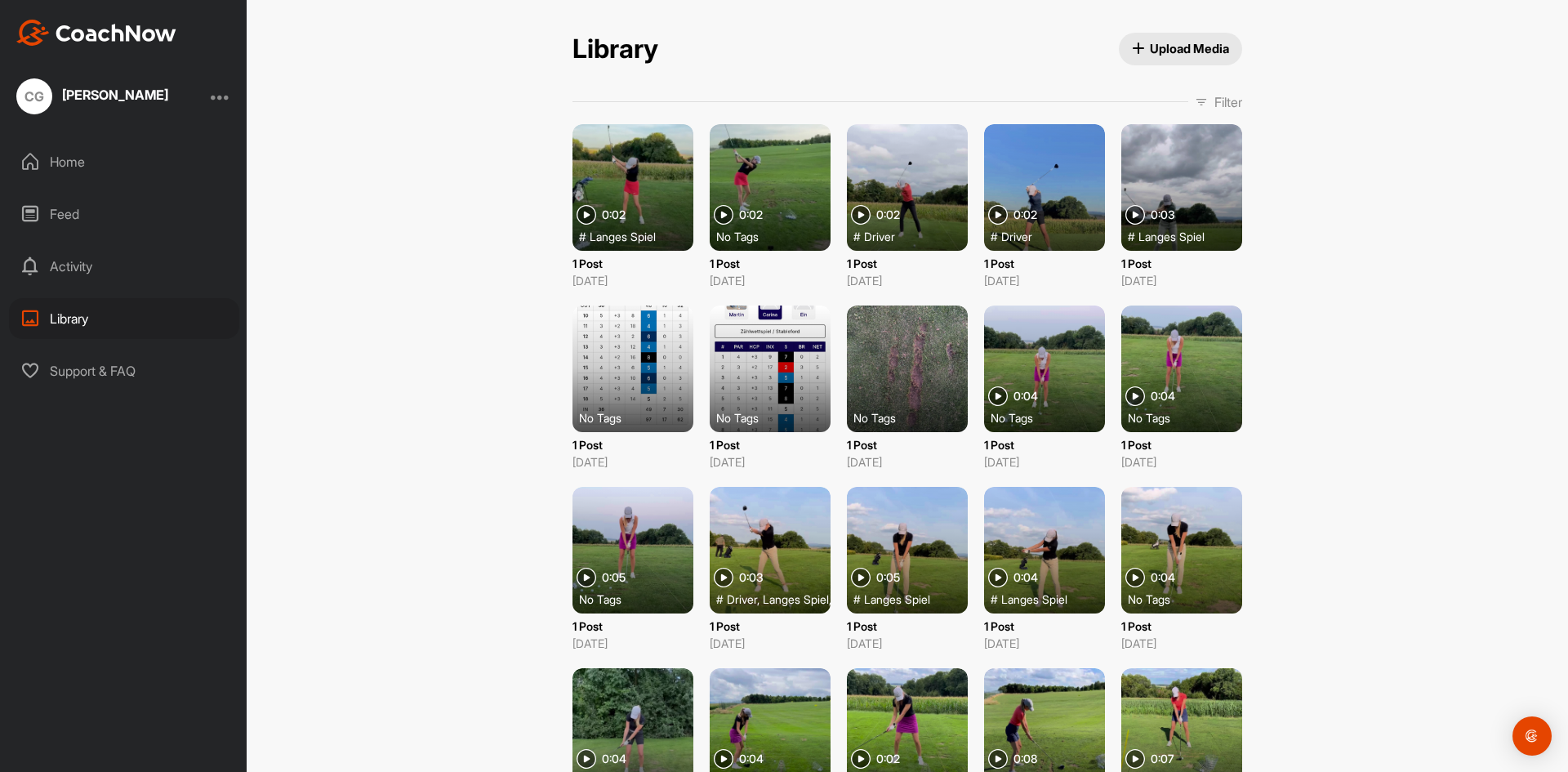
click at [1160, 46] on span "Upload Media" at bounding box center [1181, 48] width 98 height 17
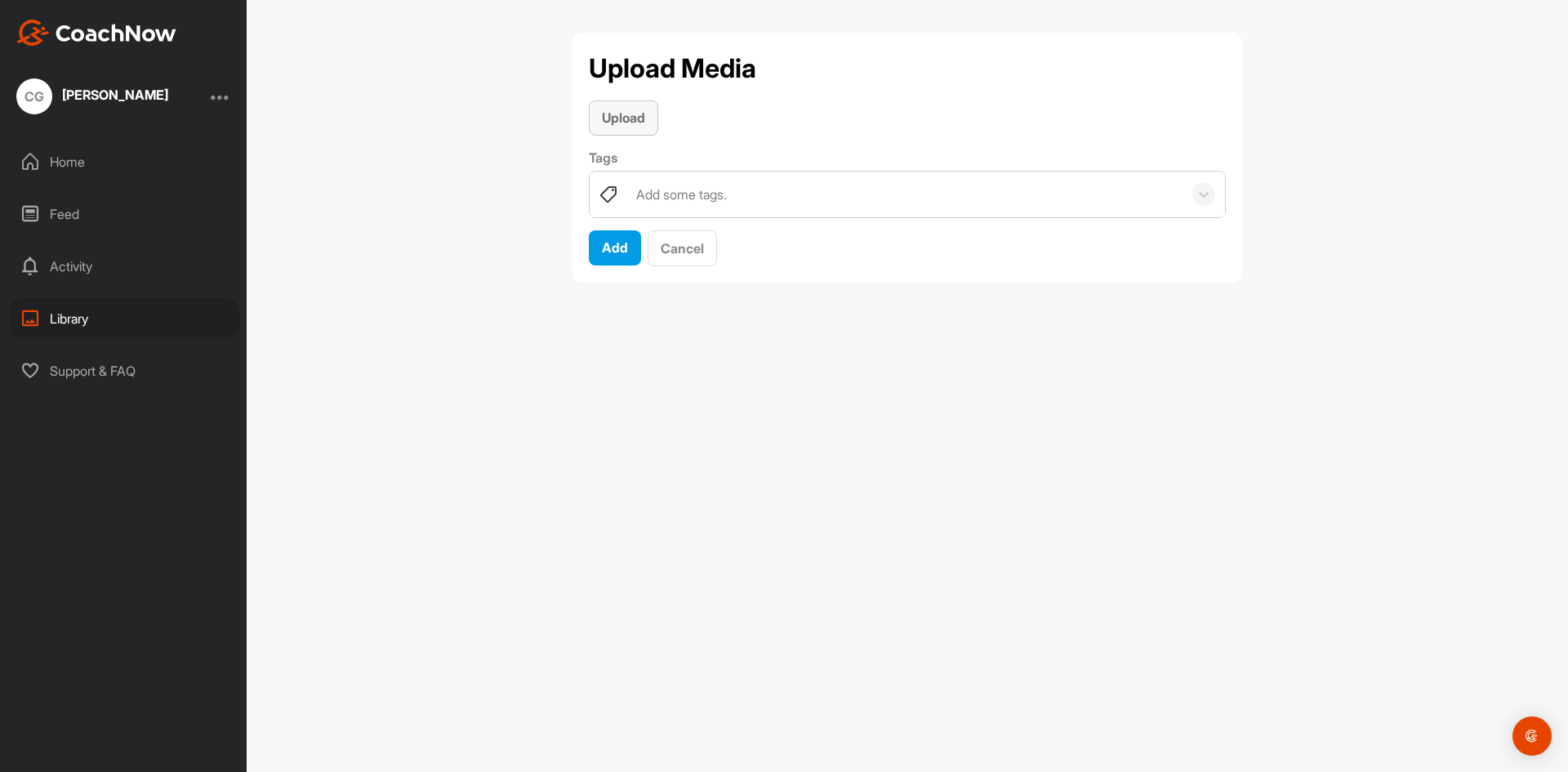
click at [616, 109] on span "Upload" at bounding box center [624, 117] width 44 height 16
click at [719, 208] on div "Add some tags." at bounding box center [905, 194] width 554 height 45
click at [713, 190] on div "Add some tags." at bounding box center [681, 194] width 91 height 20
click at [632, 113] on span "Upload" at bounding box center [624, 117] width 44 height 16
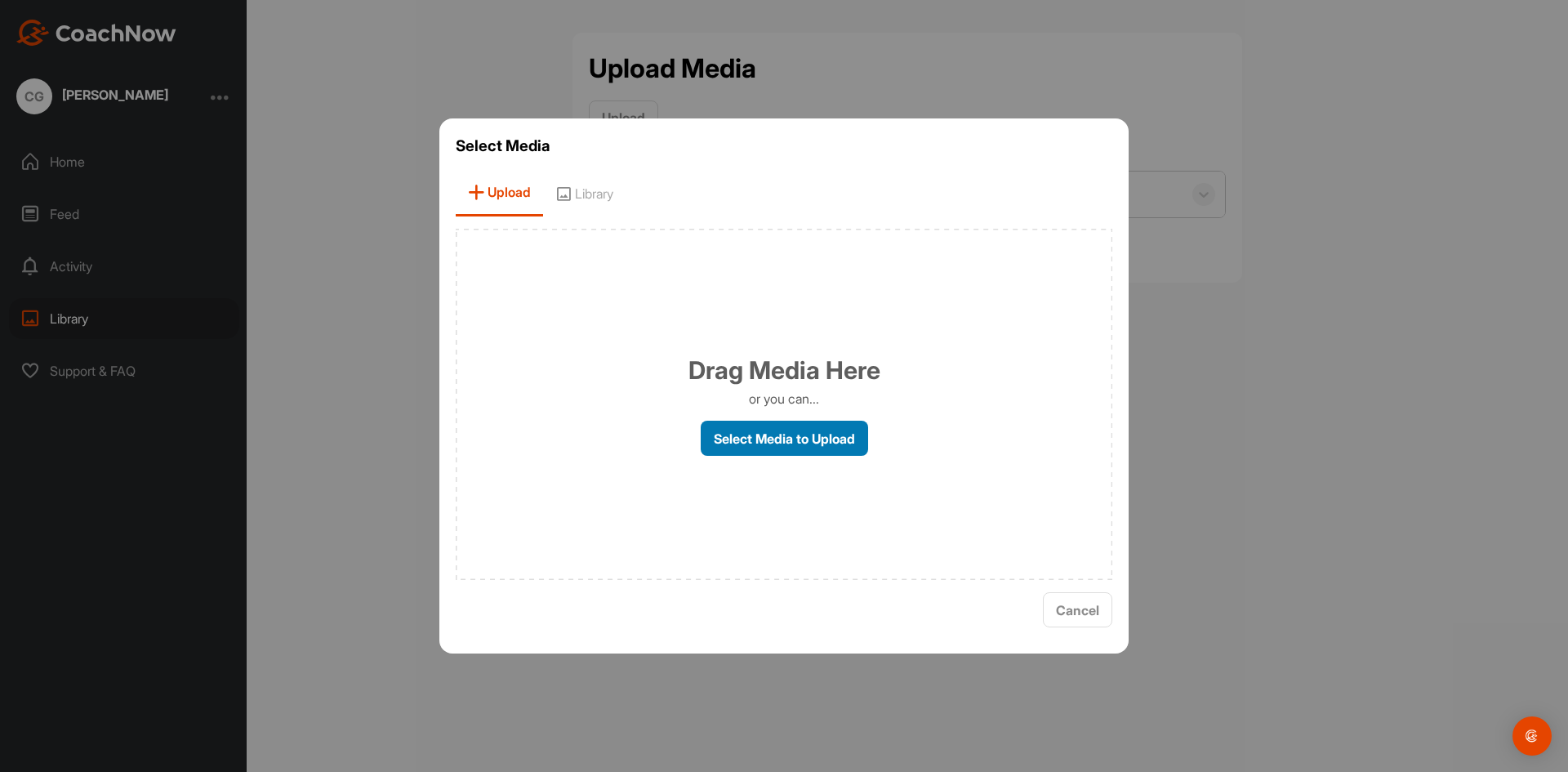
click at [789, 440] on label "Select Media to Upload" at bounding box center [784, 438] width 167 height 35
click at [0, 0] on input "Select Media to Upload" at bounding box center [0, 0] width 0 height 0
